Goal: Task Accomplishment & Management: Use online tool/utility

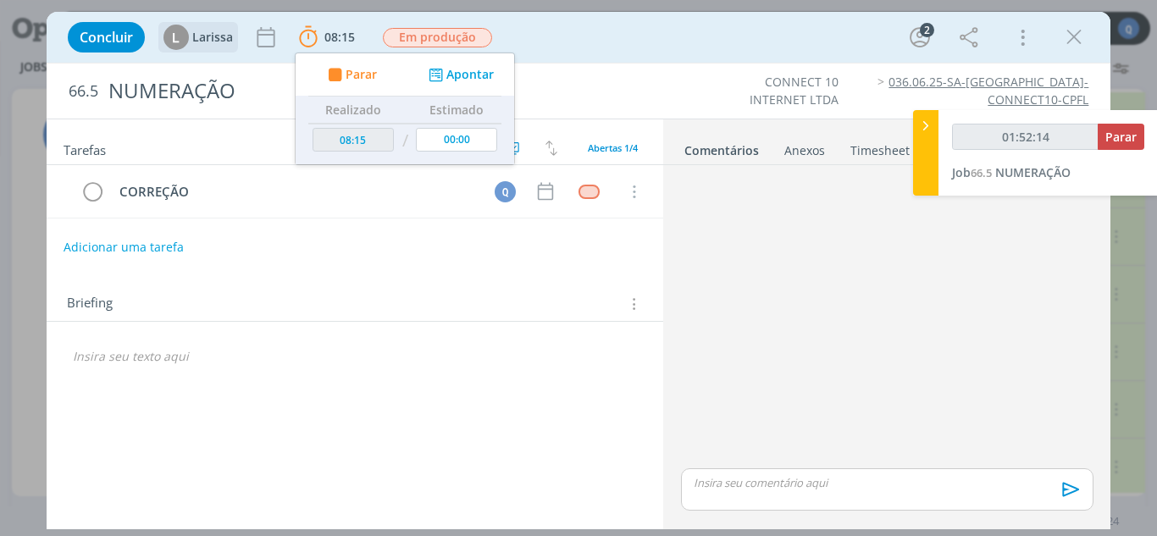
scroll to position [589, 0]
click at [1072, 44] on icon "dialog" at bounding box center [1073, 37] width 25 height 25
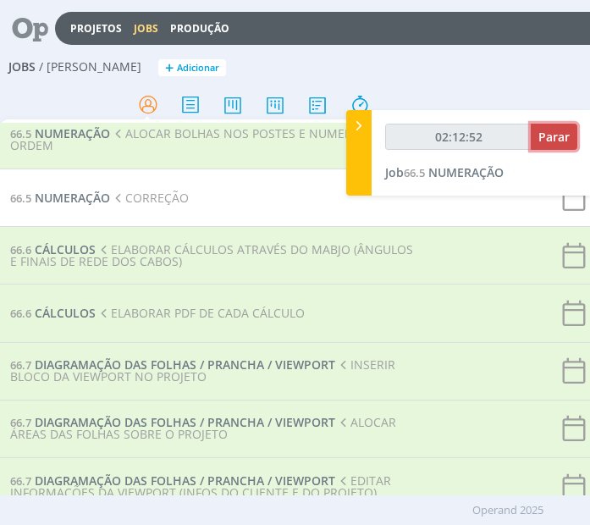
drag, startPoint x: 560, startPoint y: 141, endPoint x: 552, endPoint y: 146, distance: 9.7
click at [557, 141] on span "Parar" at bounding box center [554, 137] width 31 height 16
type input "02:13:00"
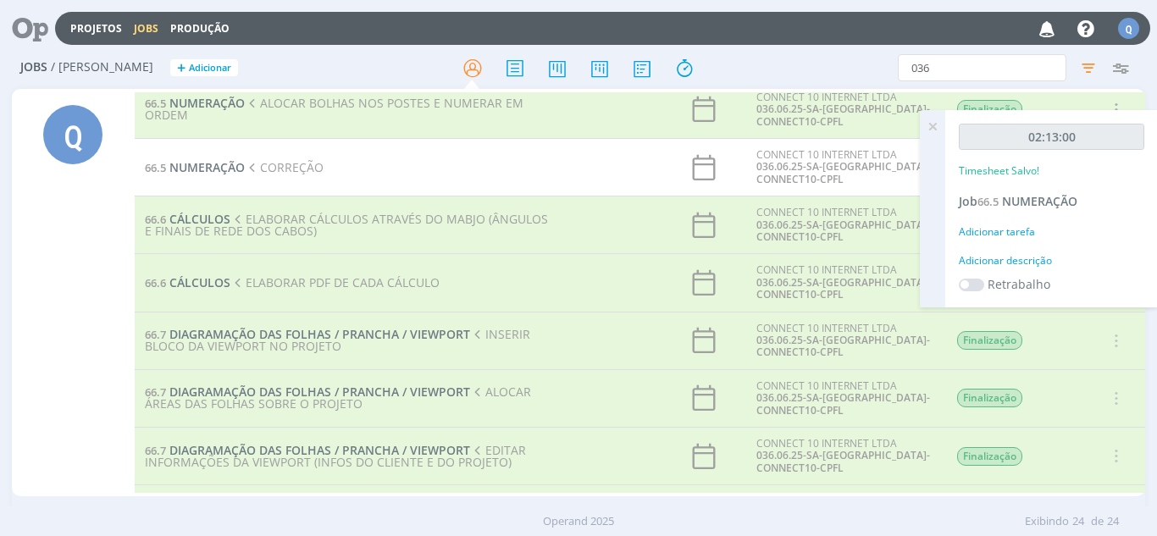
click at [1007, 235] on div "Adicionar tarefa" at bounding box center [1051, 231] width 185 height 15
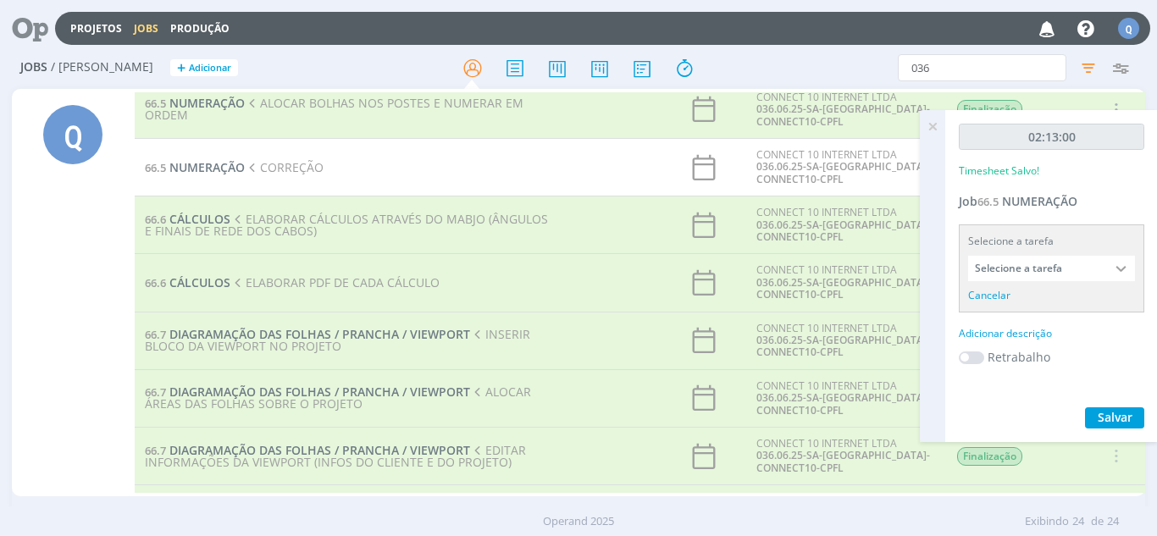
click at [1111, 271] on div at bounding box center [1121, 268] width 25 height 25
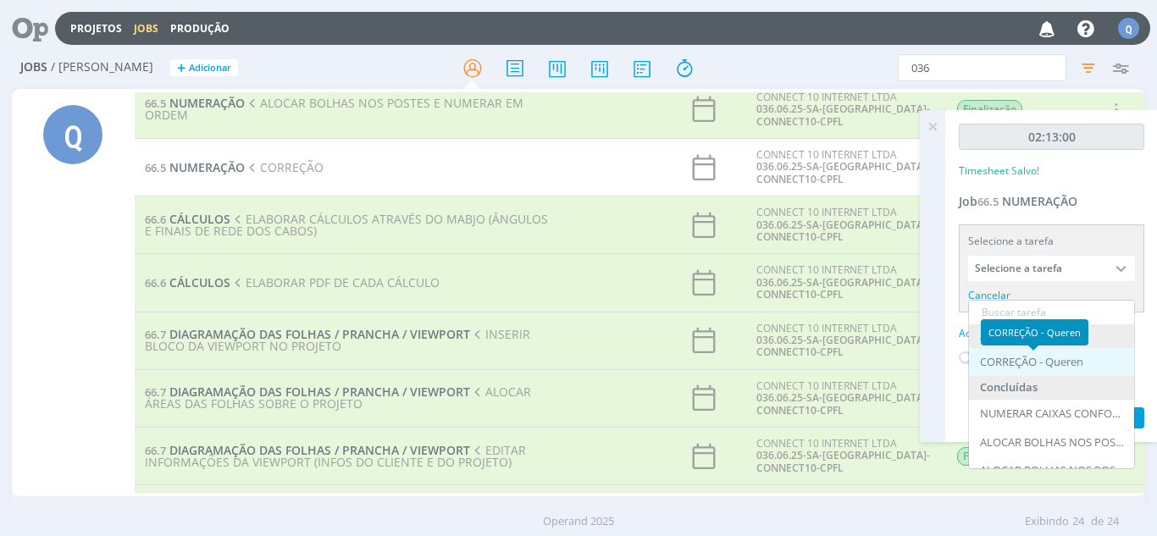
click at [1061, 363] on div "CORREÇÃO - Queren" at bounding box center [1031, 363] width 103 height 14
type input "CORREÇÃO"
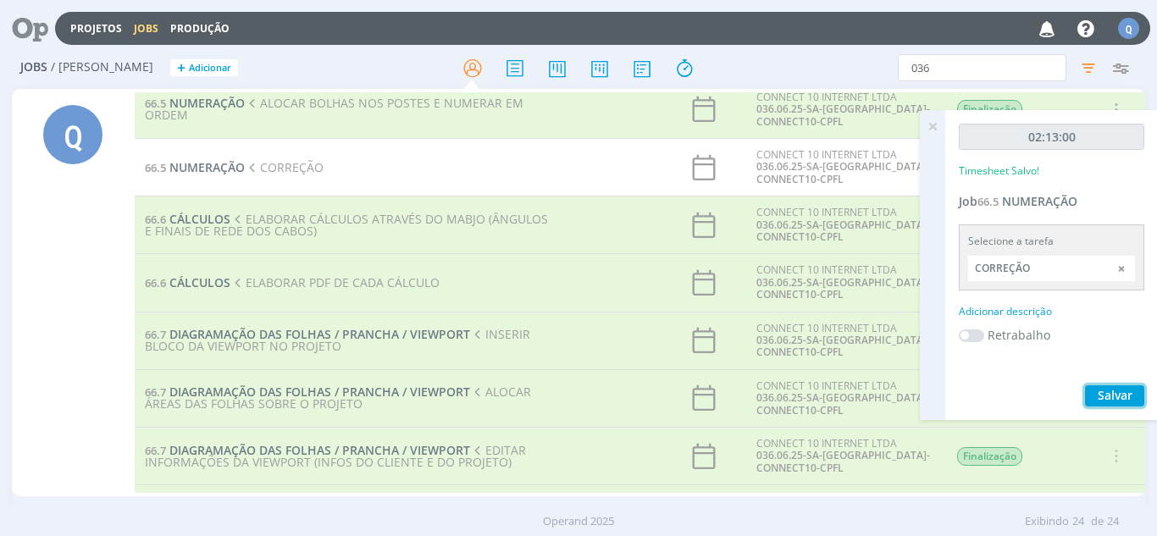
click at [1113, 393] on span "Salvar" at bounding box center [1114, 395] width 35 height 16
